Goal: Find specific page/section

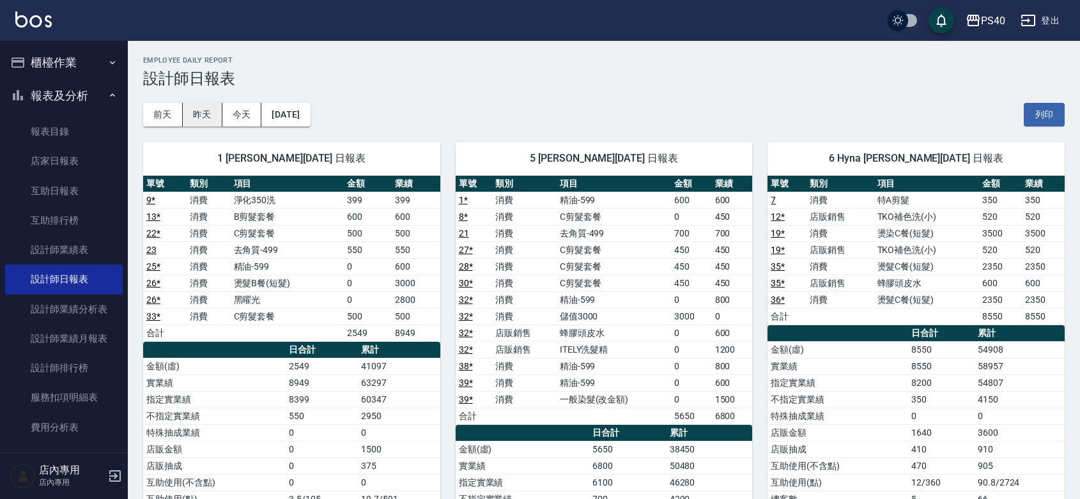
click at [203, 116] on button "昨天" at bounding box center [203, 115] width 40 height 24
click at [42, 17] on img at bounding box center [33, 20] width 36 height 16
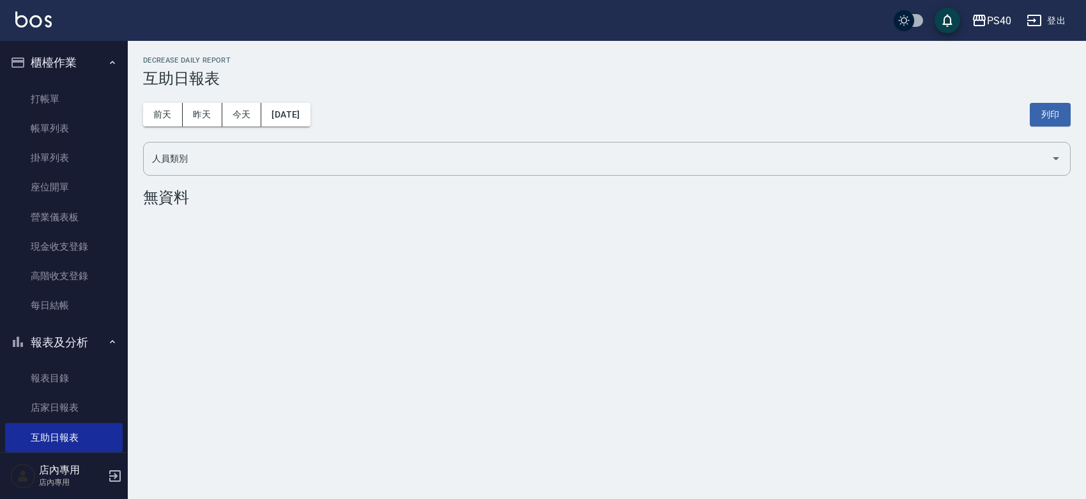
scroll to position [186, 0]
